Goal: Check status

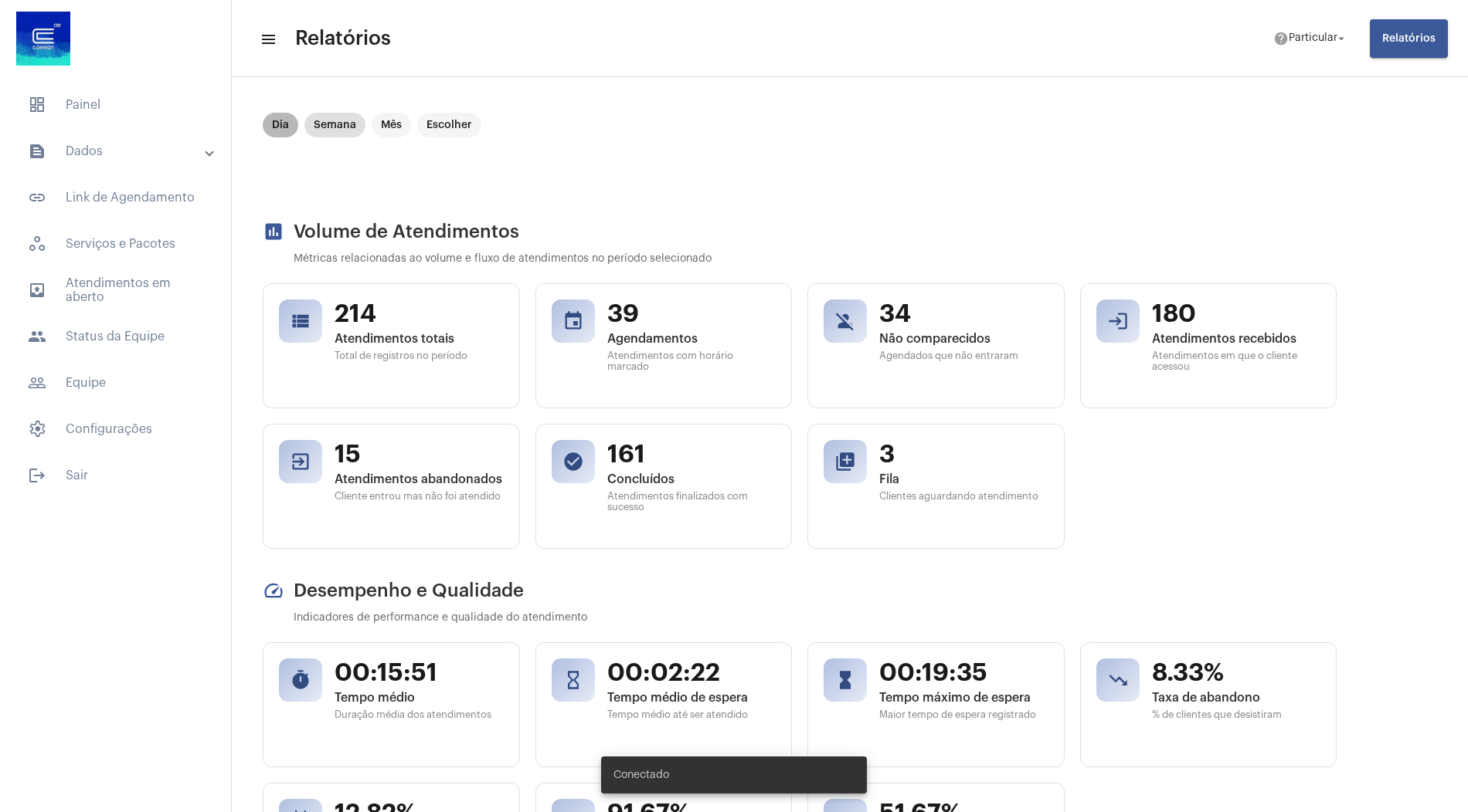
click at [280, 125] on mat-chip "Dia" at bounding box center [281, 125] width 36 height 25
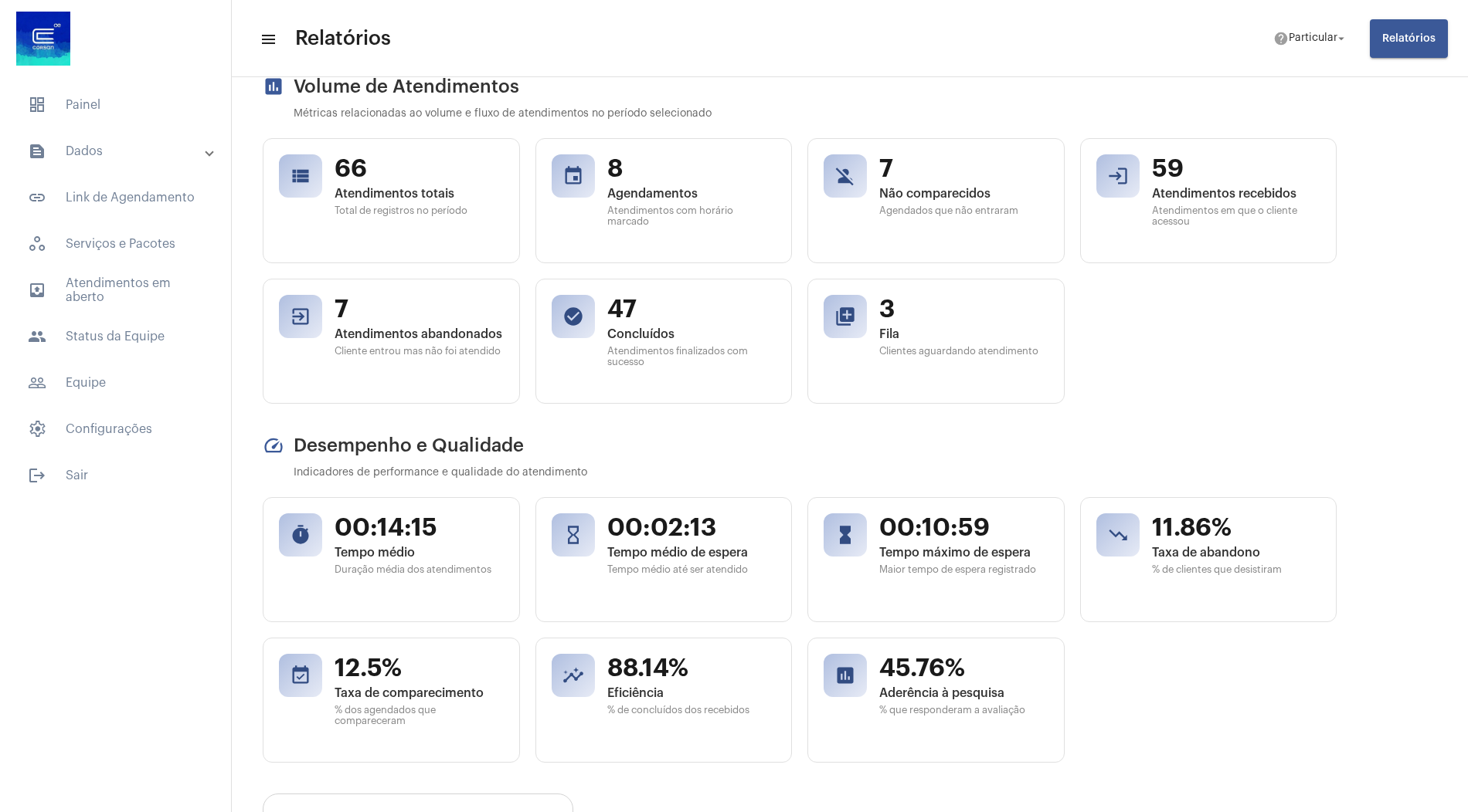
scroll to position [146, 0]
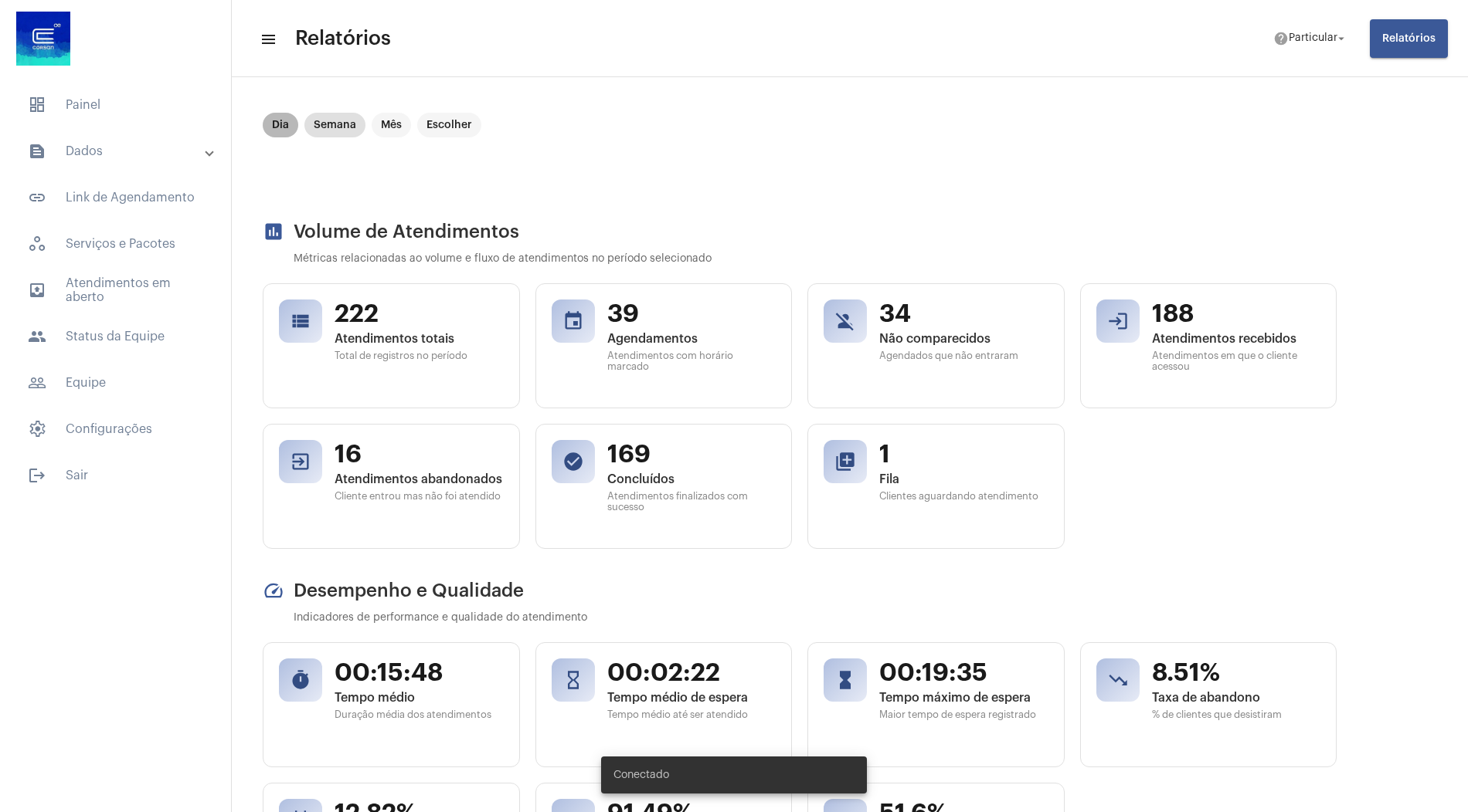
click at [289, 124] on mat-chip "Dia" at bounding box center [281, 125] width 36 height 25
